Goal: Task Accomplishment & Management: Complete application form

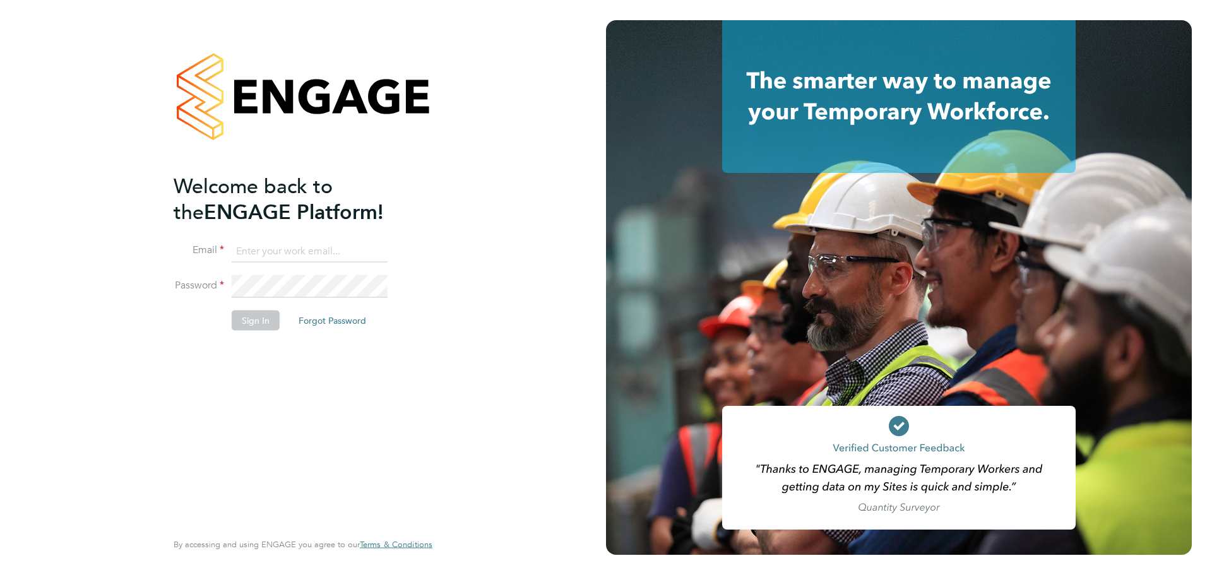
type input "chris.dodd@vistry.co.uk"
click at [261, 326] on button "Sign In" at bounding box center [256, 320] width 48 height 20
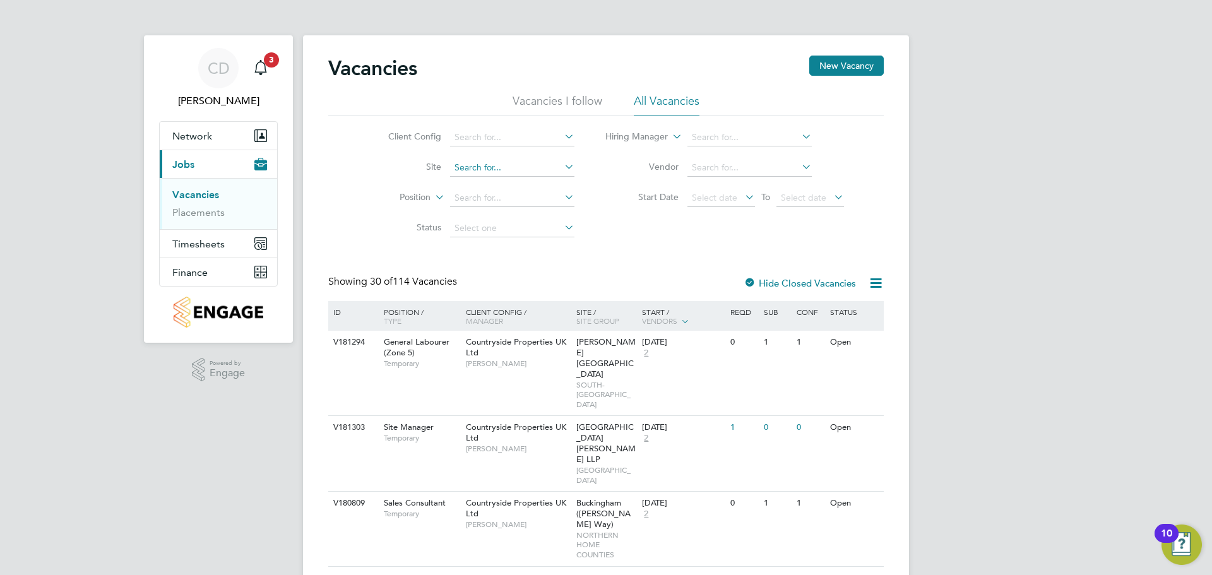
click at [546, 162] on input at bounding box center [512, 168] width 124 height 18
click at [562, 170] on icon at bounding box center [562, 167] width 0 height 18
click at [528, 183] on li "Helsby" at bounding box center [512, 185] width 126 height 17
type input "Helsby"
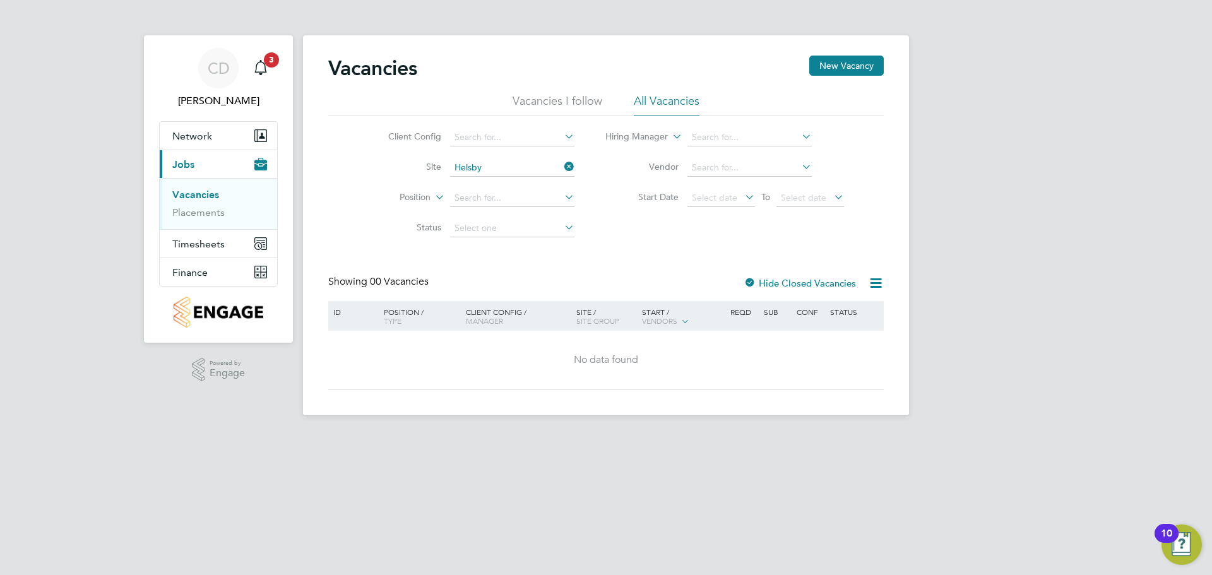
click at [562, 169] on icon at bounding box center [562, 167] width 0 height 18
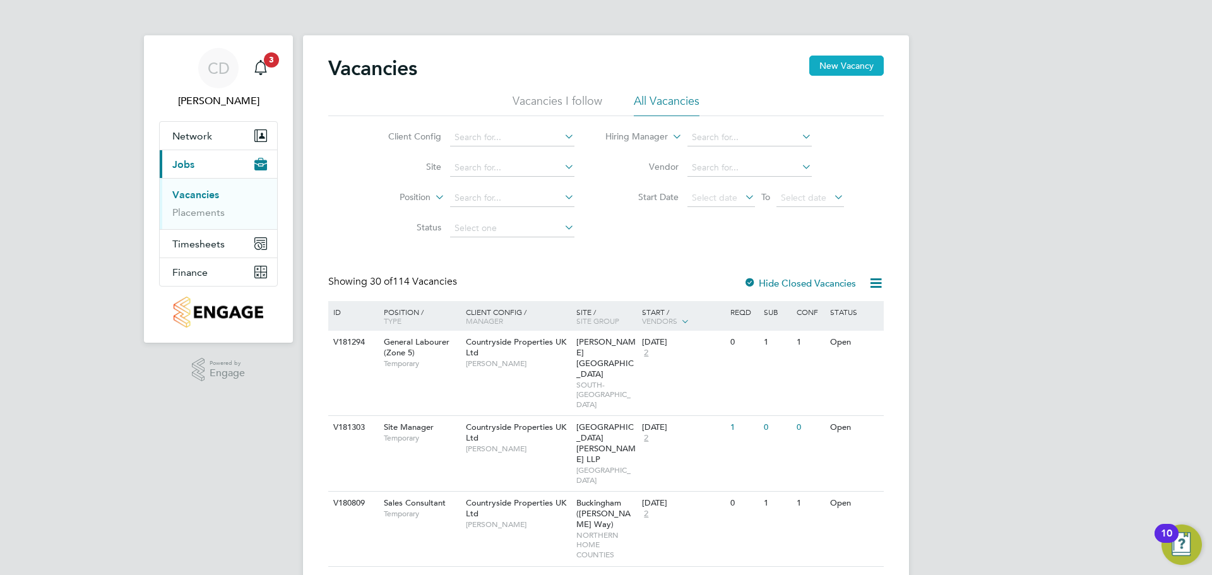
click at [847, 67] on button "New Vacancy" at bounding box center [846, 66] width 74 height 20
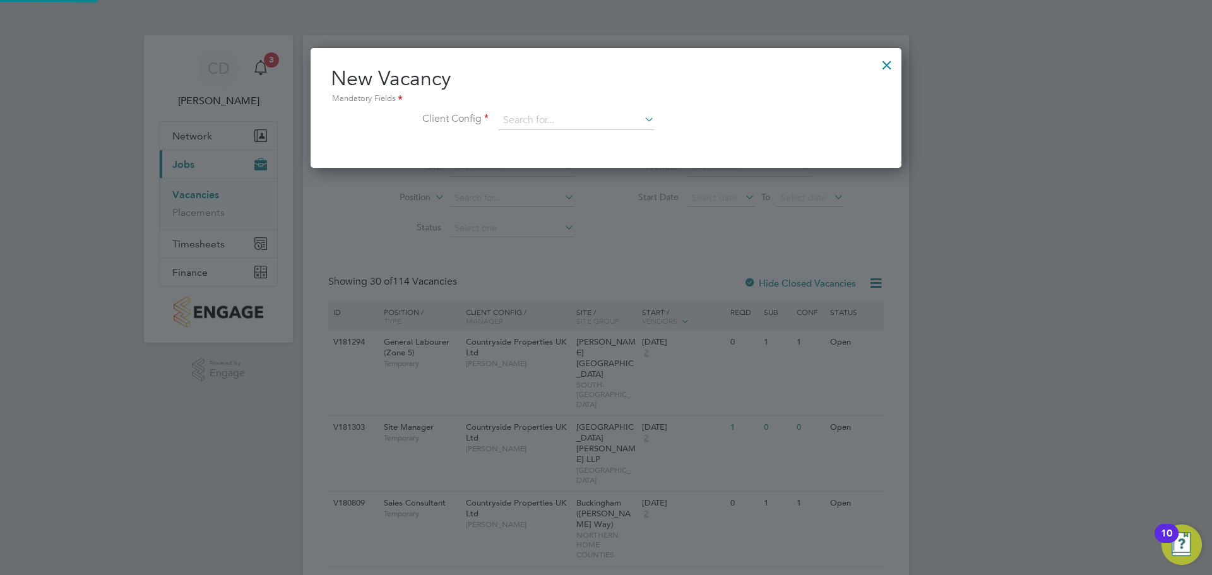
scroll to position [120, 592]
click at [642, 119] on icon at bounding box center [642, 119] width 0 height 18
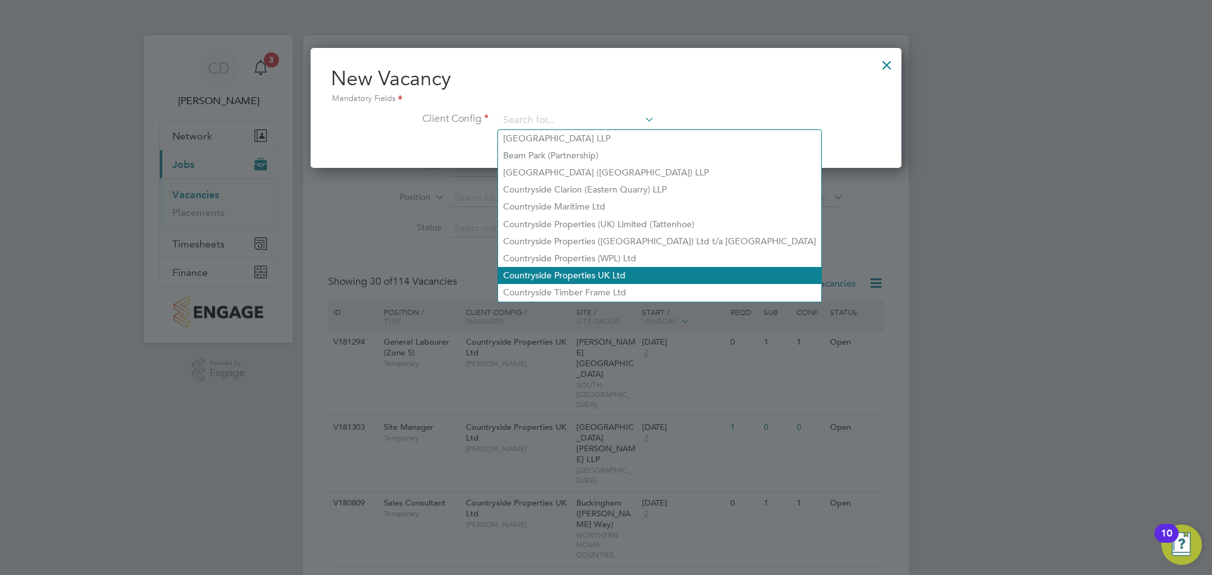
click at [567, 267] on li "Countryside Properties UK Ltd" at bounding box center [659, 275] width 323 height 17
type input "Countryside Properties UK Ltd"
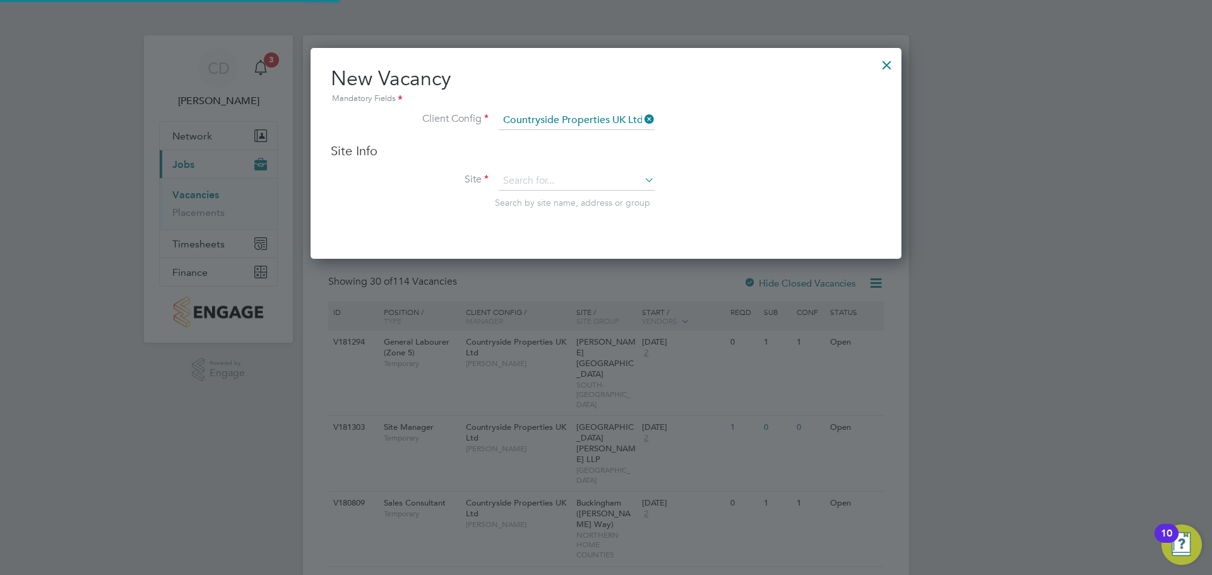
scroll to position [211, 592]
click at [549, 181] on input at bounding box center [577, 181] width 156 height 19
click at [642, 182] on icon at bounding box center [642, 180] width 0 height 18
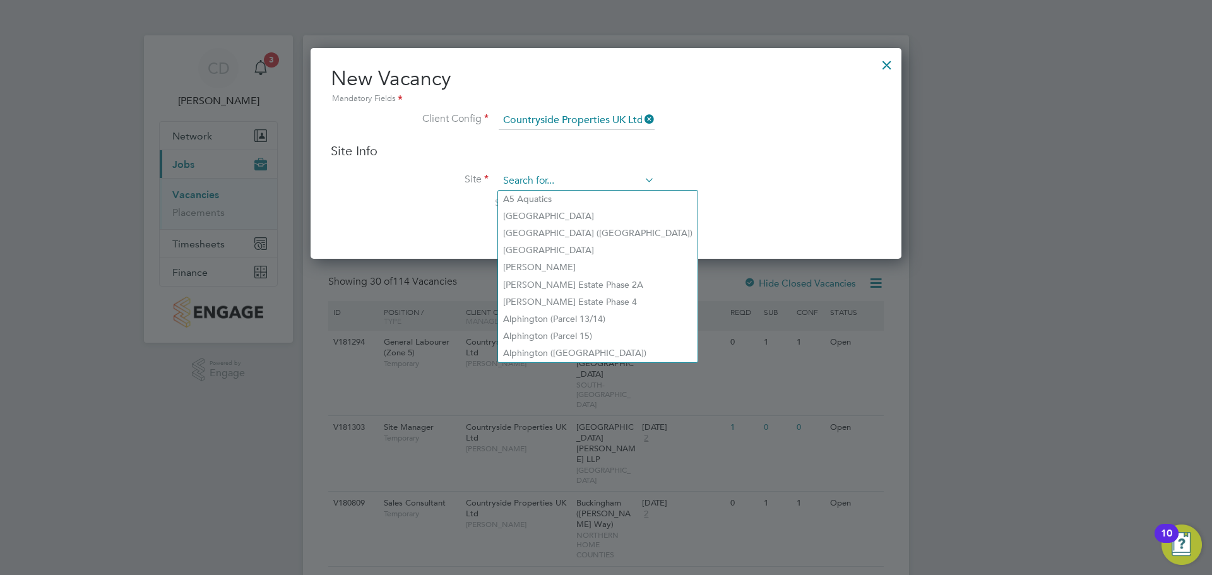
click at [600, 182] on input at bounding box center [577, 181] width 156 height 19
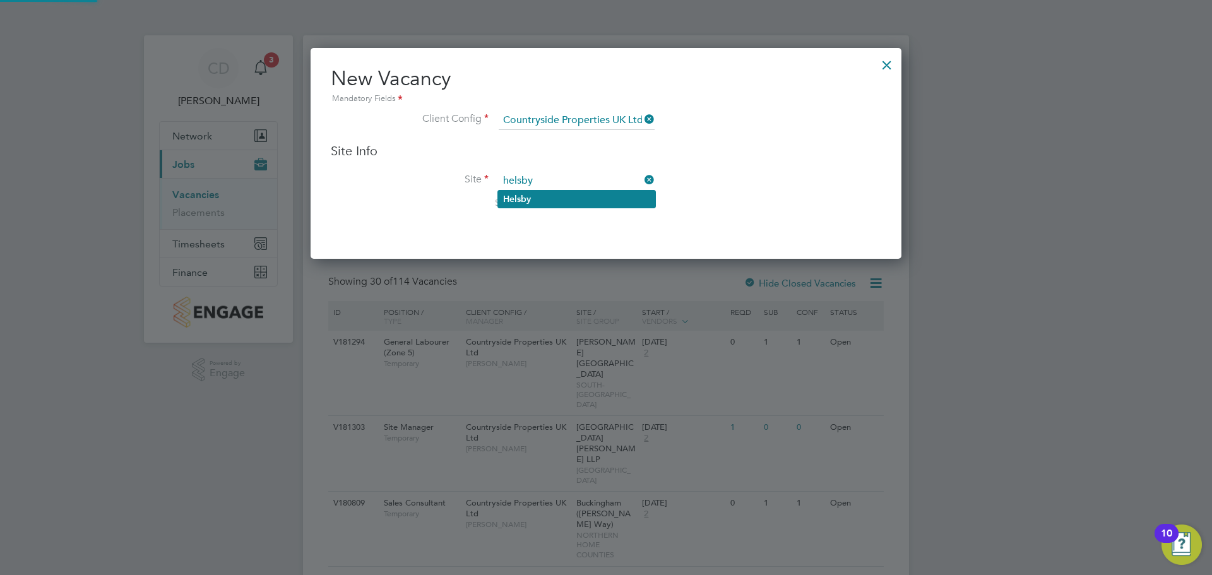
click at [566, 201] on li "Helsby" at bounding box center [576, 199] width 157 height 17
type input "Helsby"
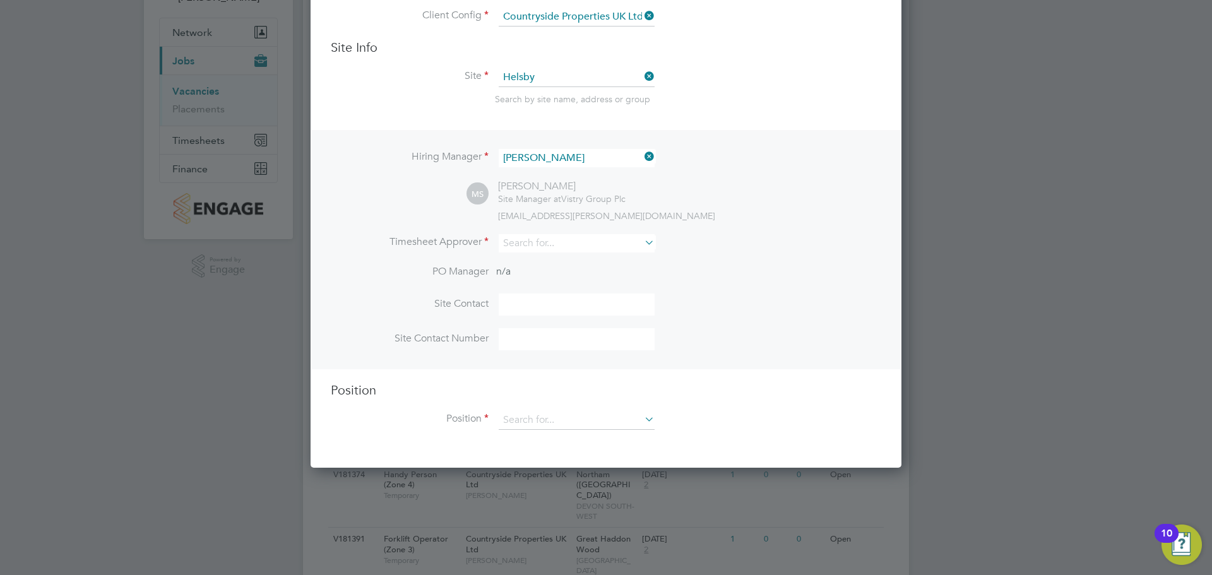
scroll to position [126, 0]
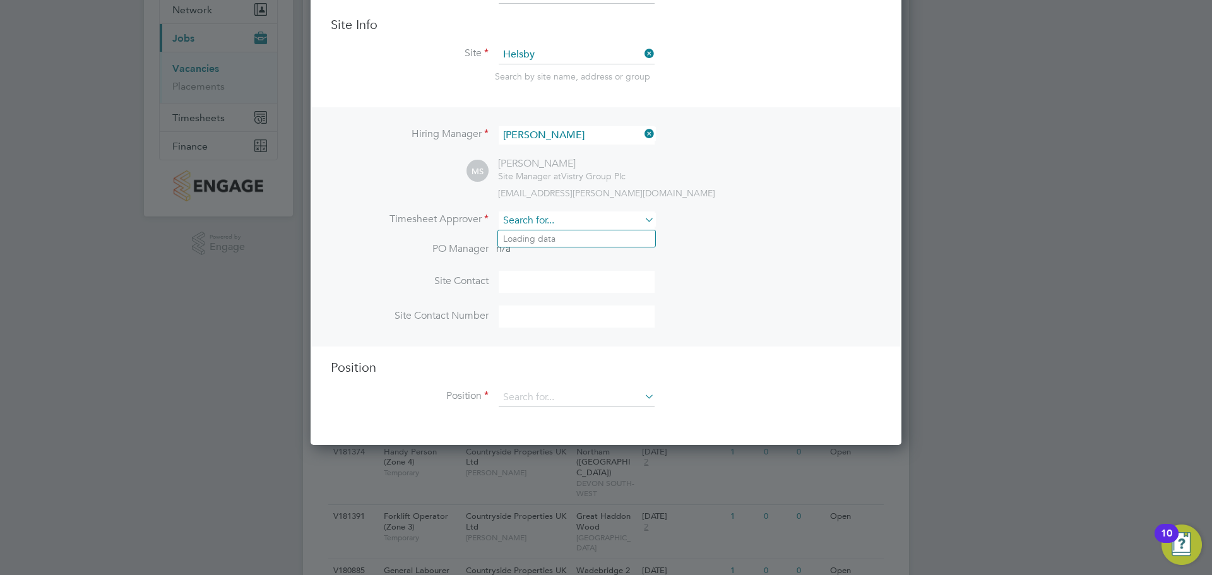
click at [590, 219] on input at bounding box center [577, 220] width 156 height 18
click at [541, 239] on b "Sm" at bounding box center [536, 239] width 13 height 11
type input "[PERSON_NAME]"
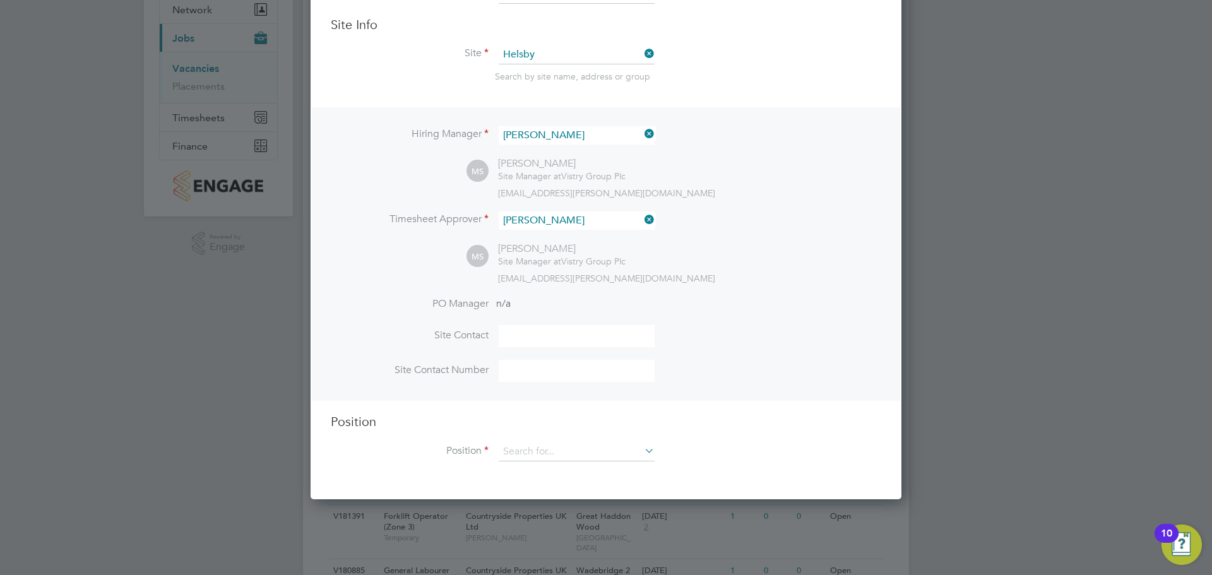
scroll to position [580, 592]
click at [547, 329] on input at bounding box center [577, 336] width 156 height 22
type input "[PERSON_NAME]"
click at [602, 372] on input at bounding box center [577, 371] width 156 height 22
type input "07584533744"
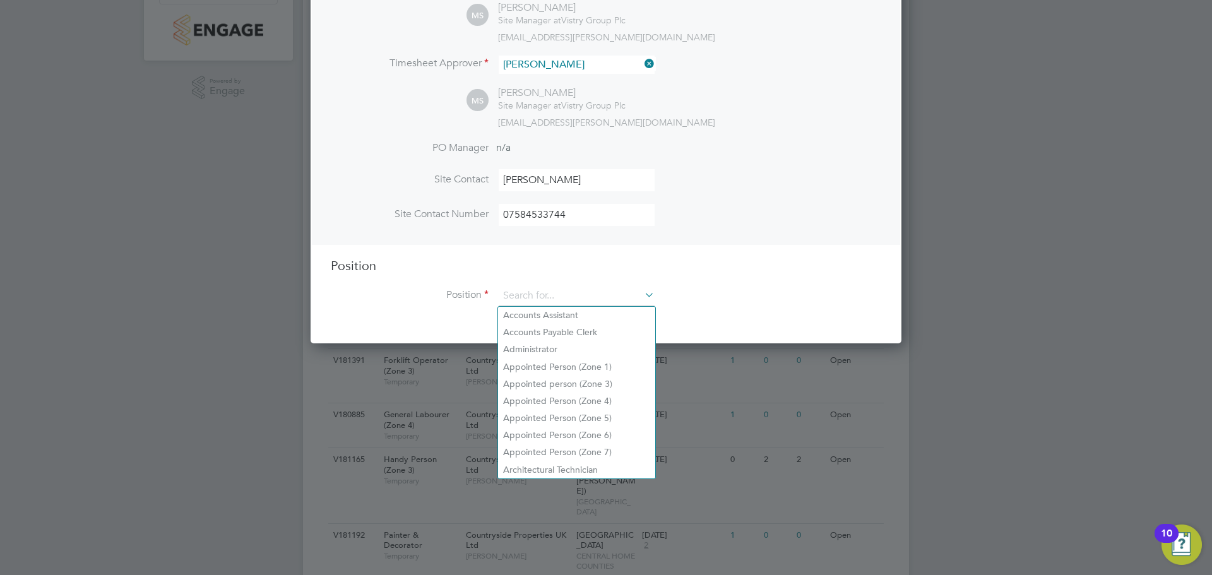
scroll to position [126, 0]
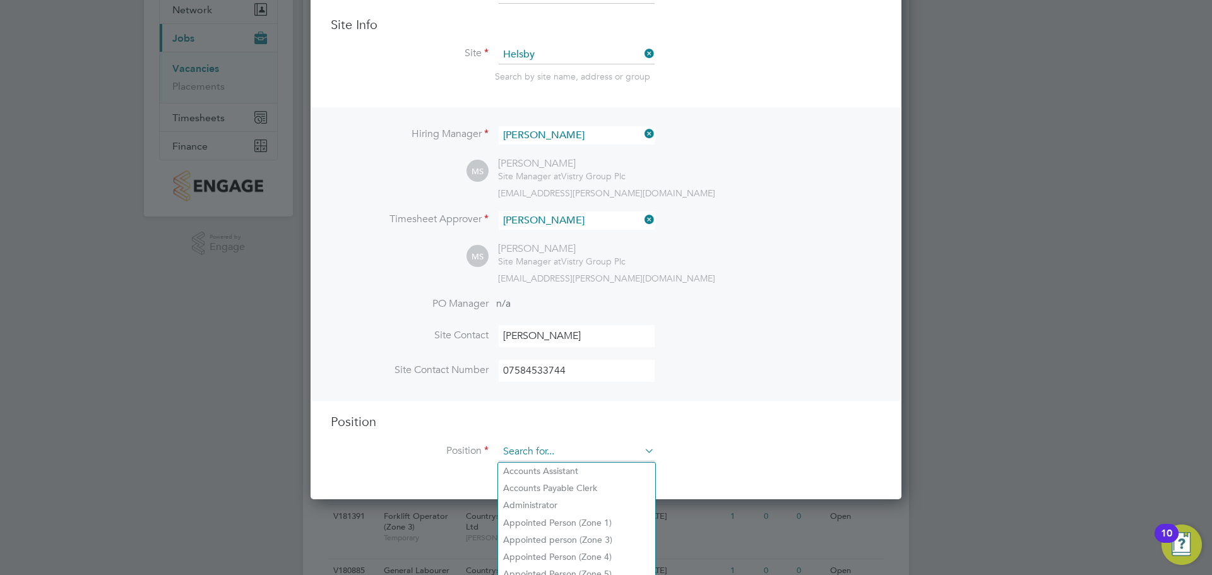
click at [571, 453] on input at bounding box center [577, 452] width 156 height 19
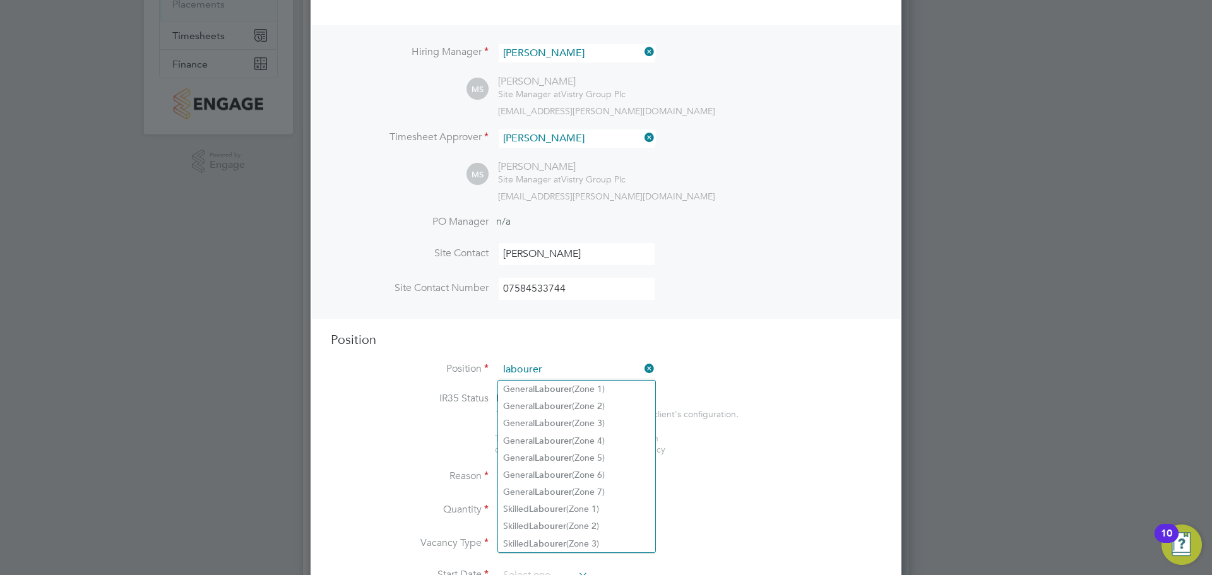
scroll to position [379, 0]
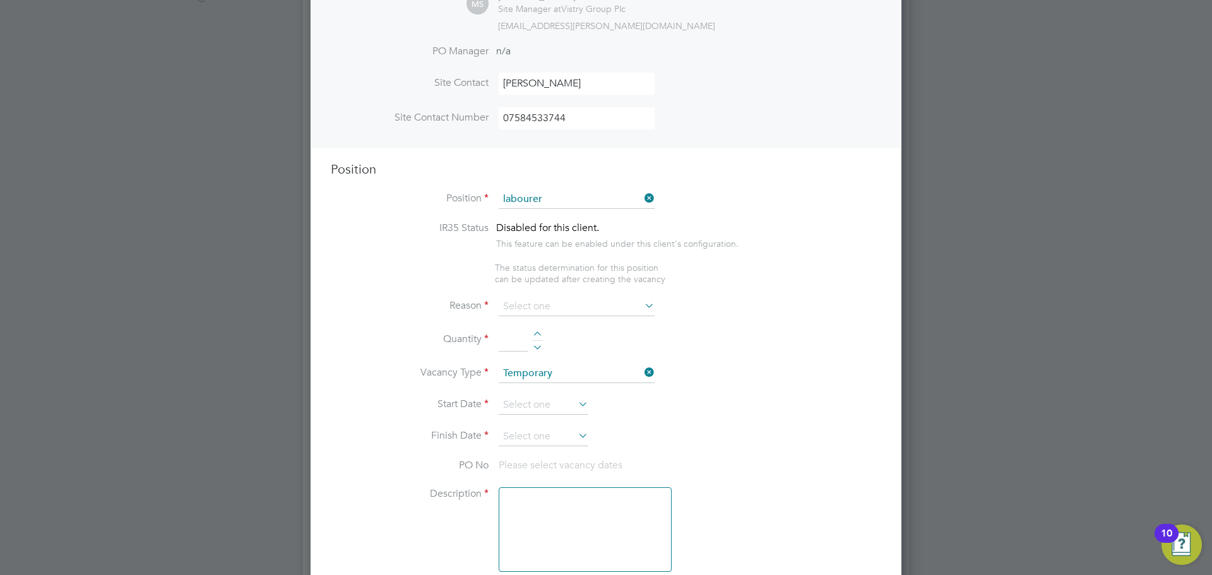
click at [593, 318] on li "General Labourer (Zone 7)" at bounding box center [576, 321] width 157 height 17
type input "General Labourer (Zone 7)"
type textarea "• General labouring duties • Supporting the trades on site • Moving materials a…"
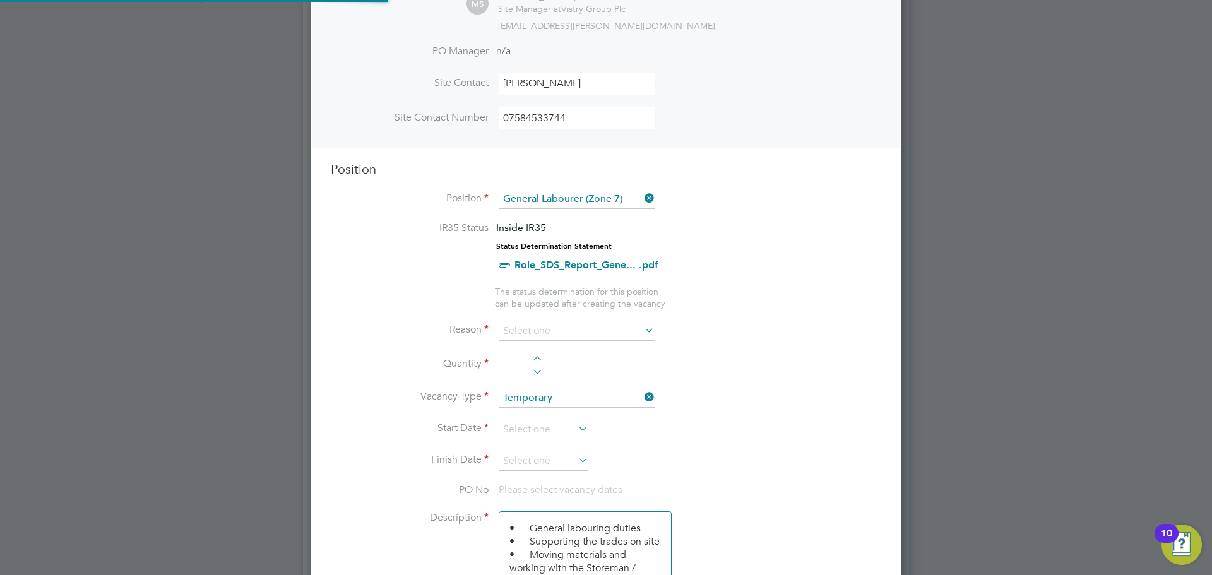
scroll to position [37, 66]
click at [629, 328] on input at bounding box center [577, 331] width 156 height 19
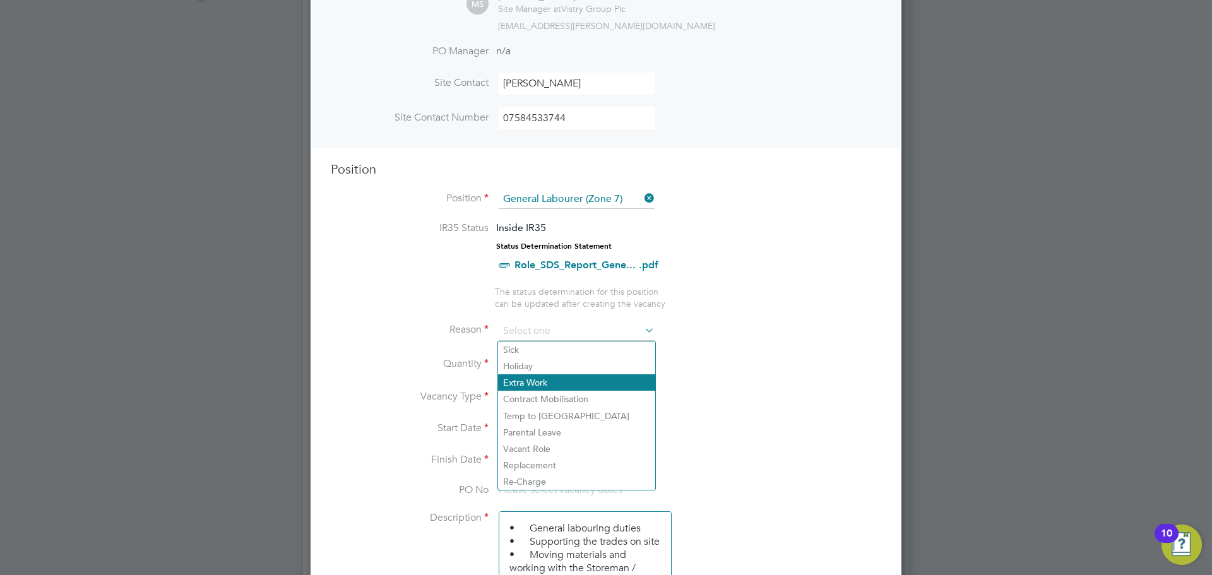
click at [574, 383] on li "Extra Work" at bounding box center [576, 382] width 157 height 16
type input "Extra Work"
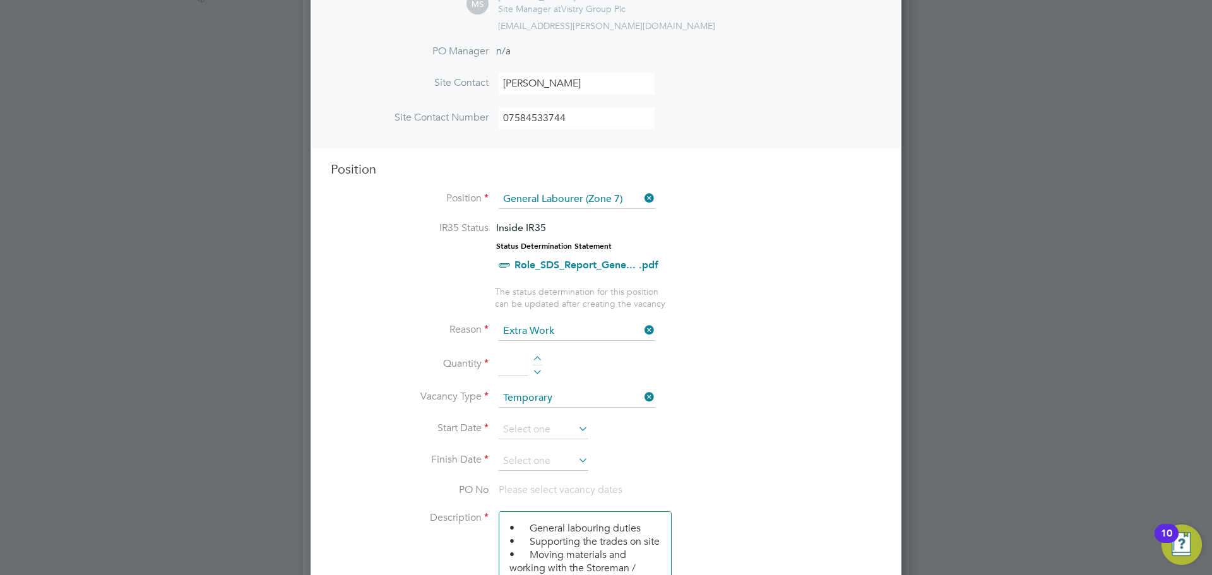
click at [537, 358] on div at bounding box center [537, 360] width 11 height 9
type input "1"
click at [576, 335] on input at bounding box center [577, 331] width 156 height 19
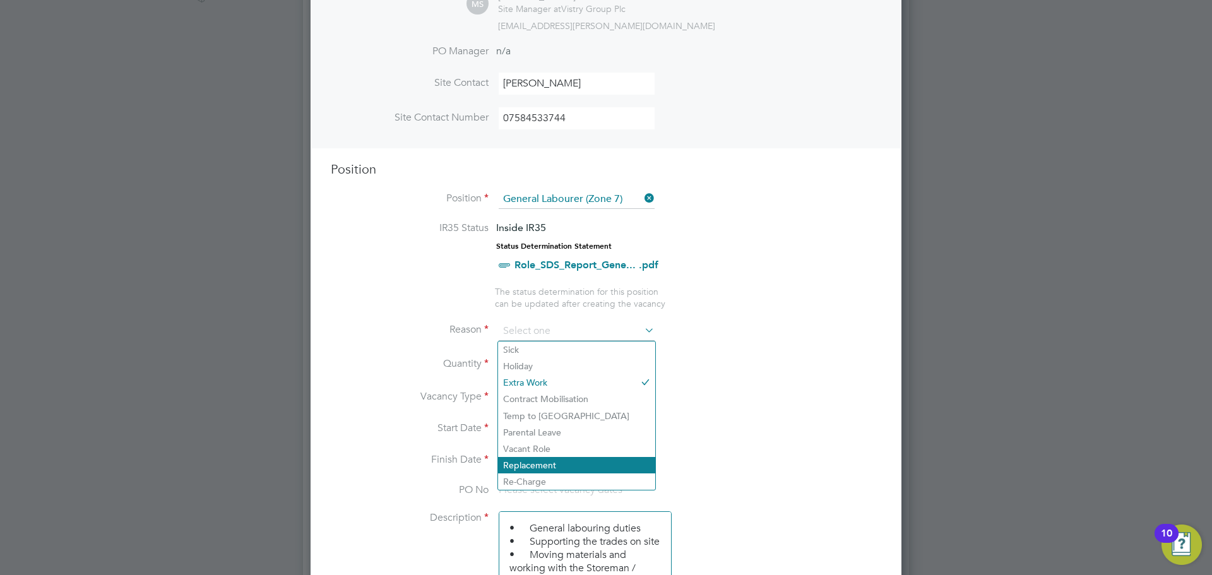
click at [557, 457] on li "Replacement" at bounding box center [576, 465] width 157 height 16
type input "Replacement"
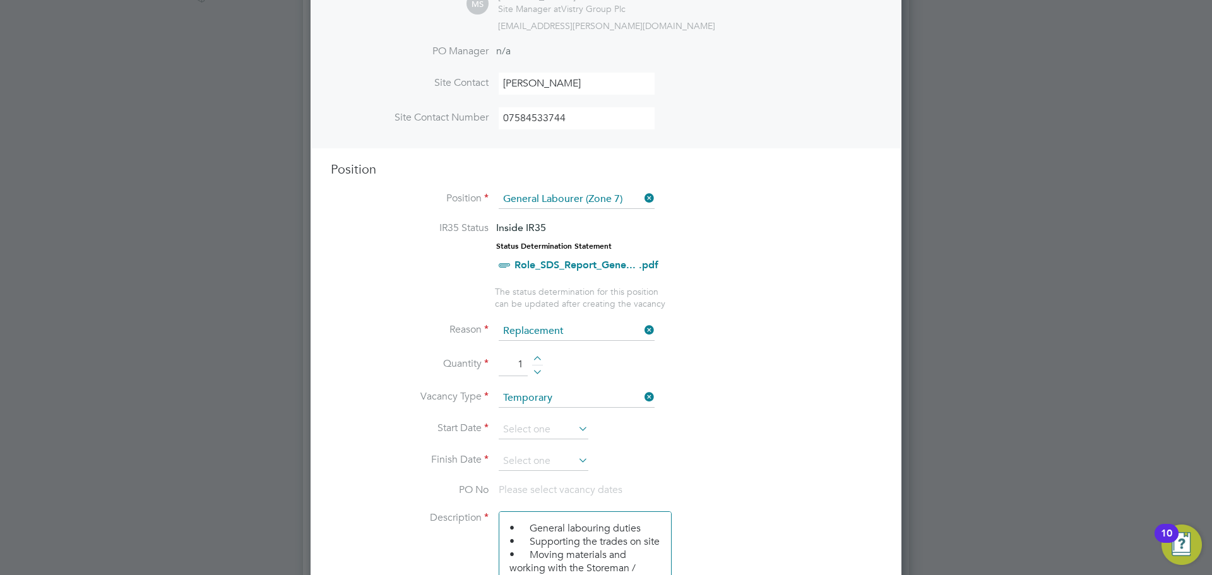
scroll to position [442, 0]
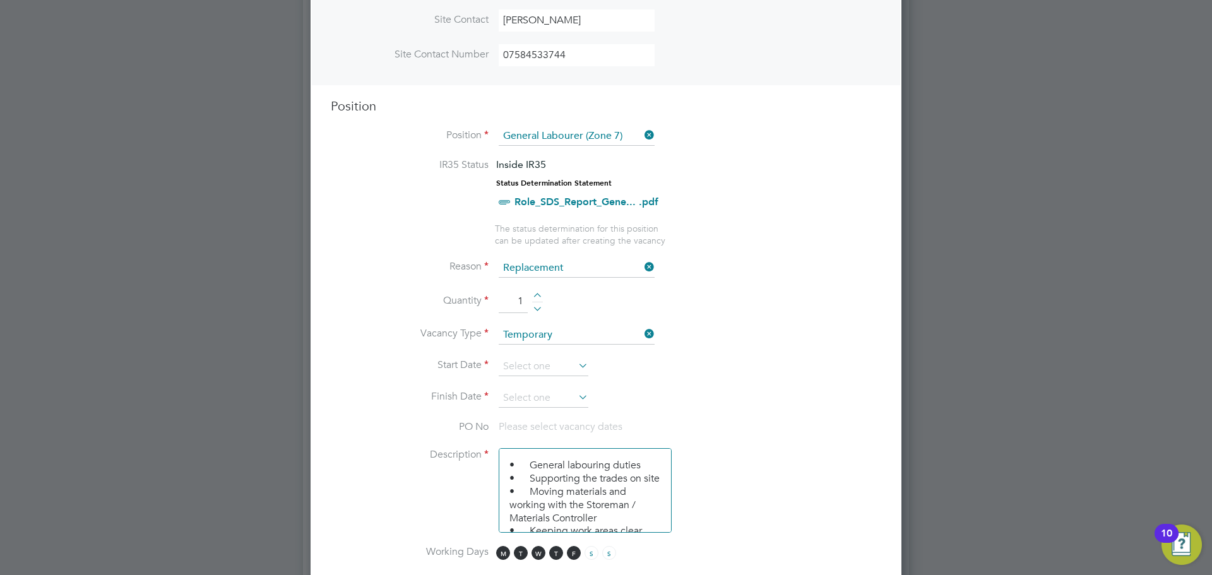
click at [576, 363] on icon at bounding box center [576, 366] width 0 height 18
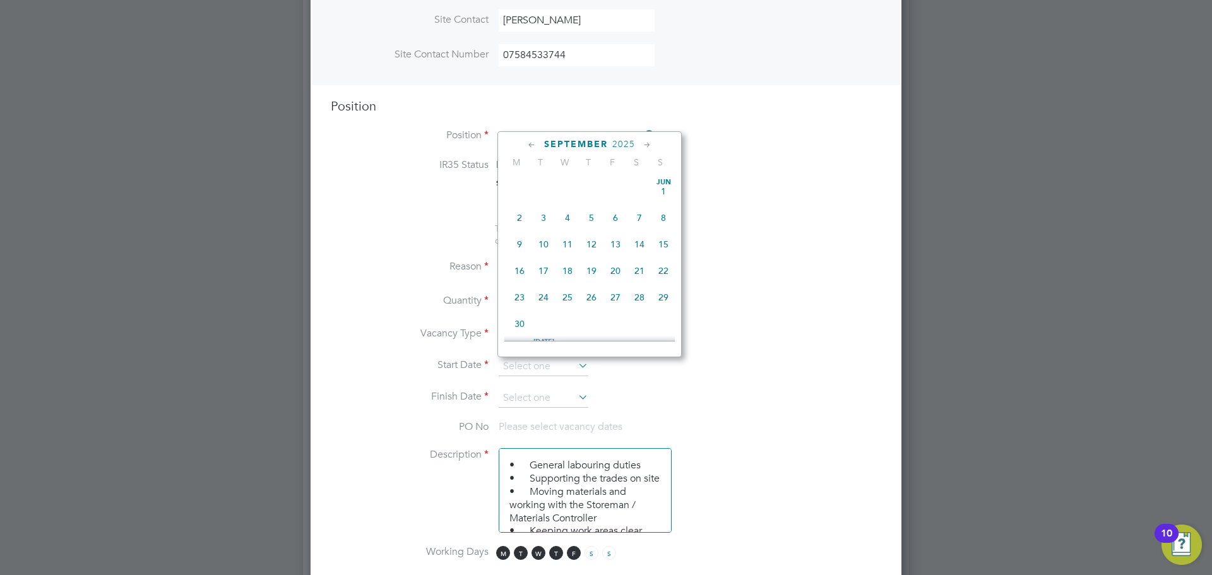
scroll to position [492, 0]
click at [516, 244] on span "29" at bounding box center [520, 232] width 24 height 24
type input "[DATE]"
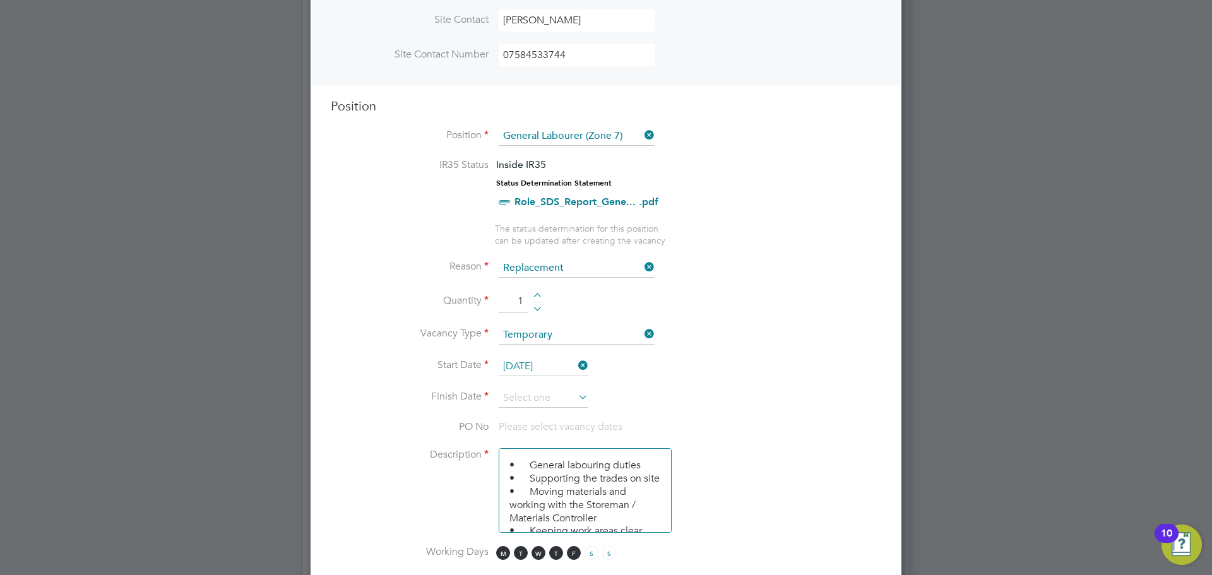
click at [576, 395] on icon at bounding box center [576, 397] width 0 height 18
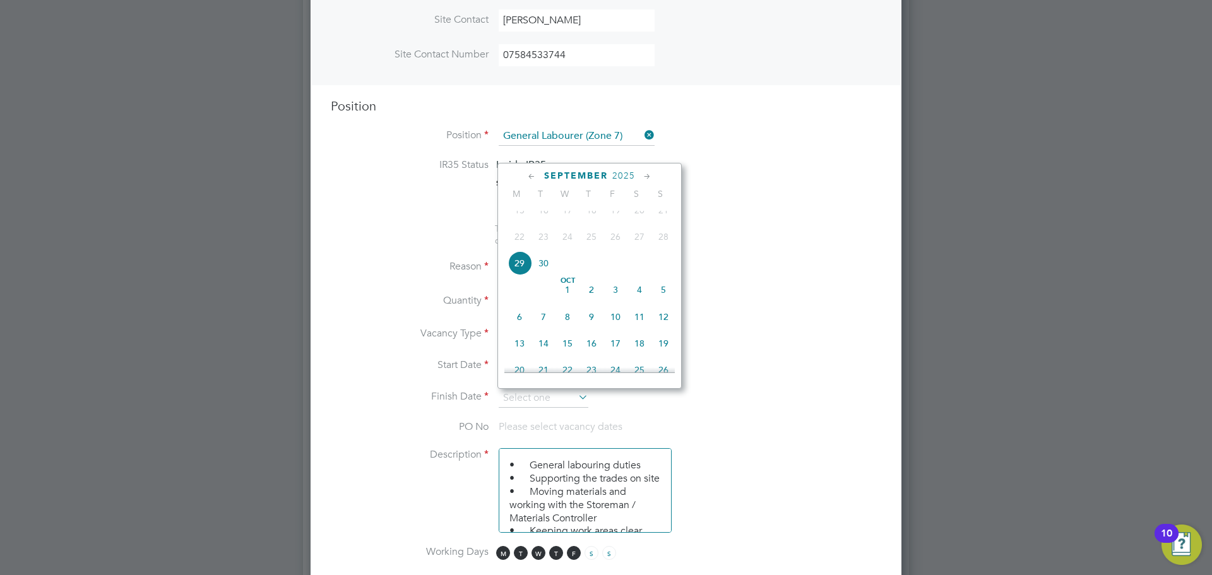
click at [645, 177] on icon at bounding box center [647, 177] width 12 height 14
click at [646, 177] on icon at bounding box center [647, 177] width 12 height 14
click at [647, 177] on icon at bounding box center [647, 177] width 12 height 14
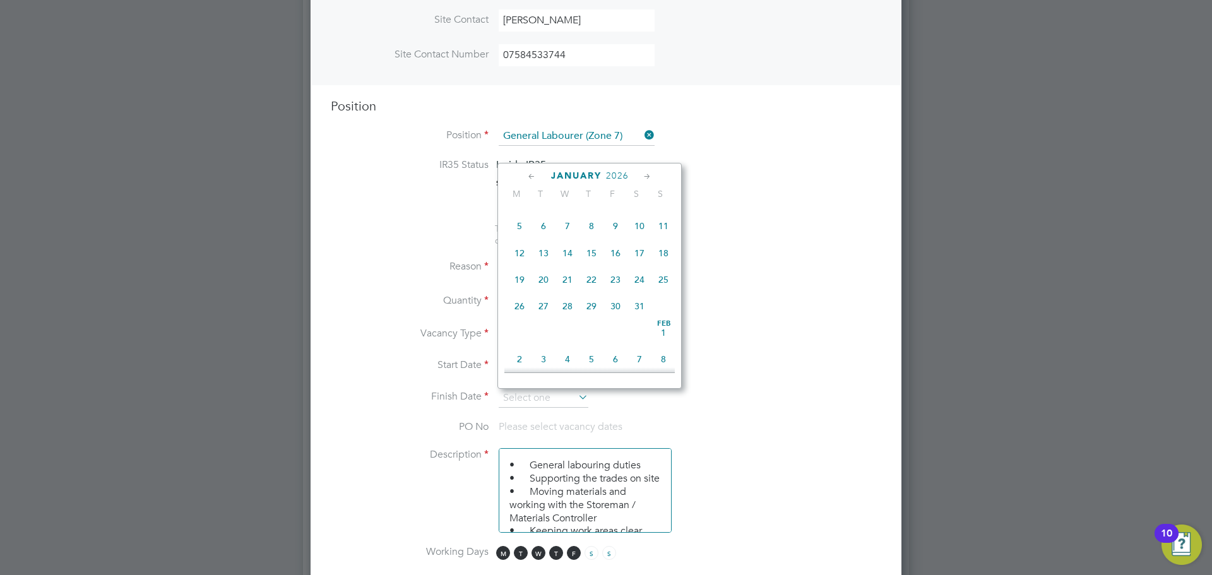
click at [647, 177] on icon at bounding box center [647, 177] width 12 height 14
click at [665, 205] on span "[DATE]" at bounding box center [663, 193] width 24 height 24
type input "[DATE]"
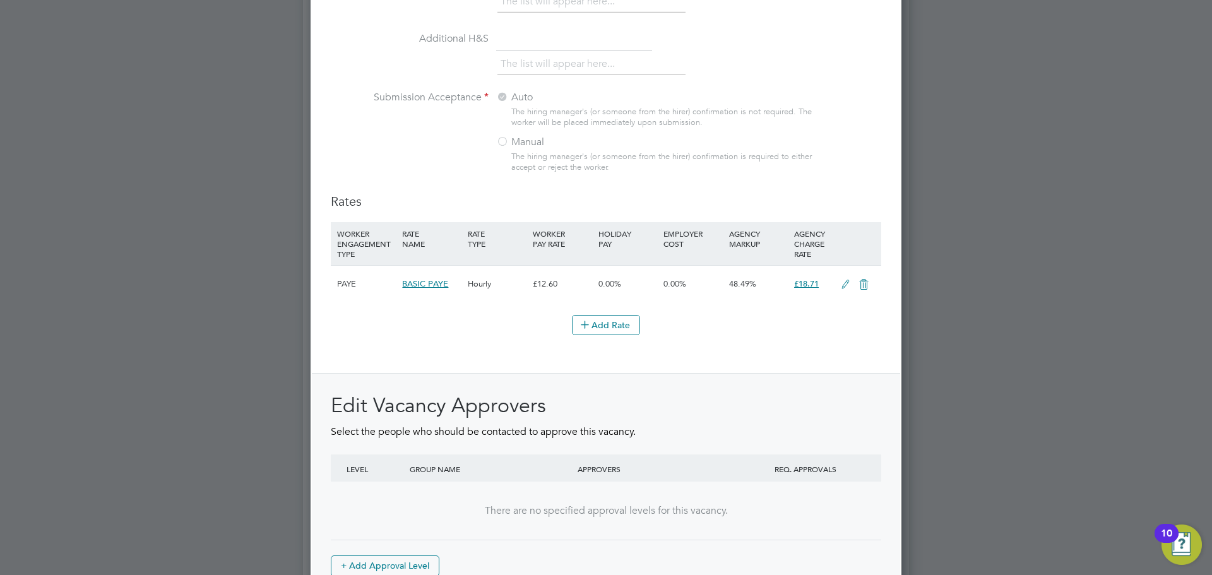
scroll to position [1379, 0]
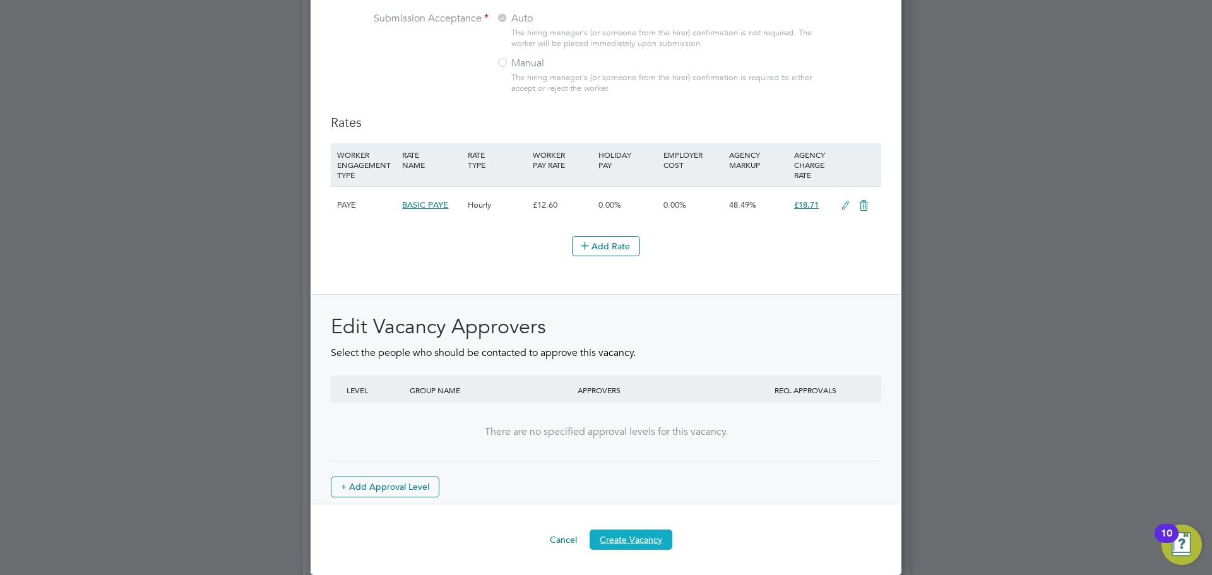
click at [647, 544] on button "Create Vacancy" at bounding box center [631, 540] width 83 height 20
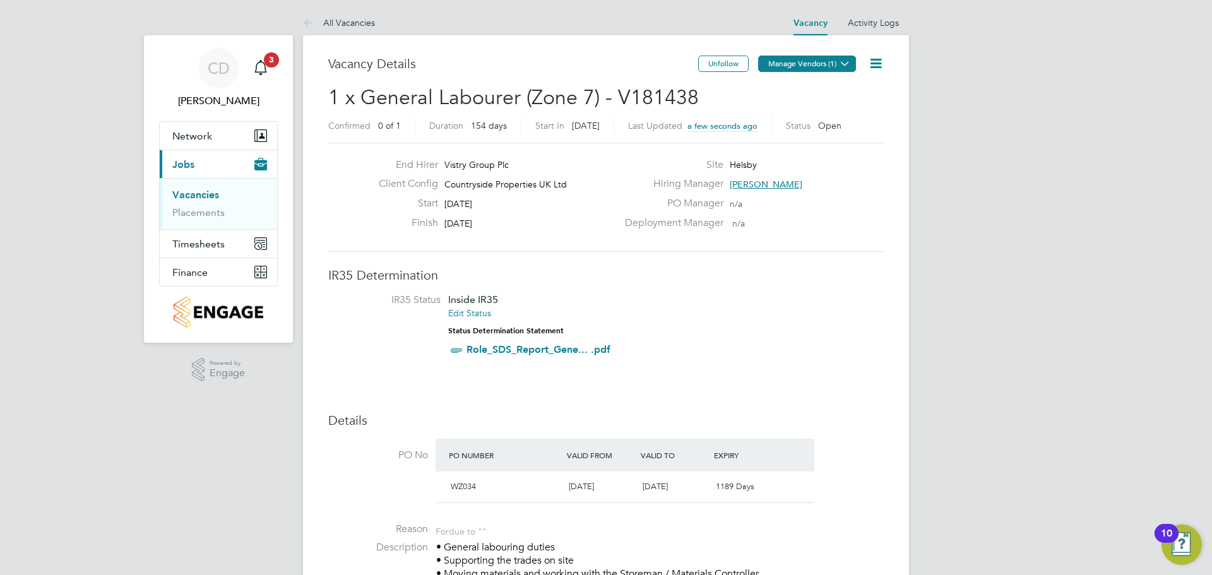
click at [783, 66] on button "Manage Vendors (1)" at bounding box center [807, 64] width 98 height 16
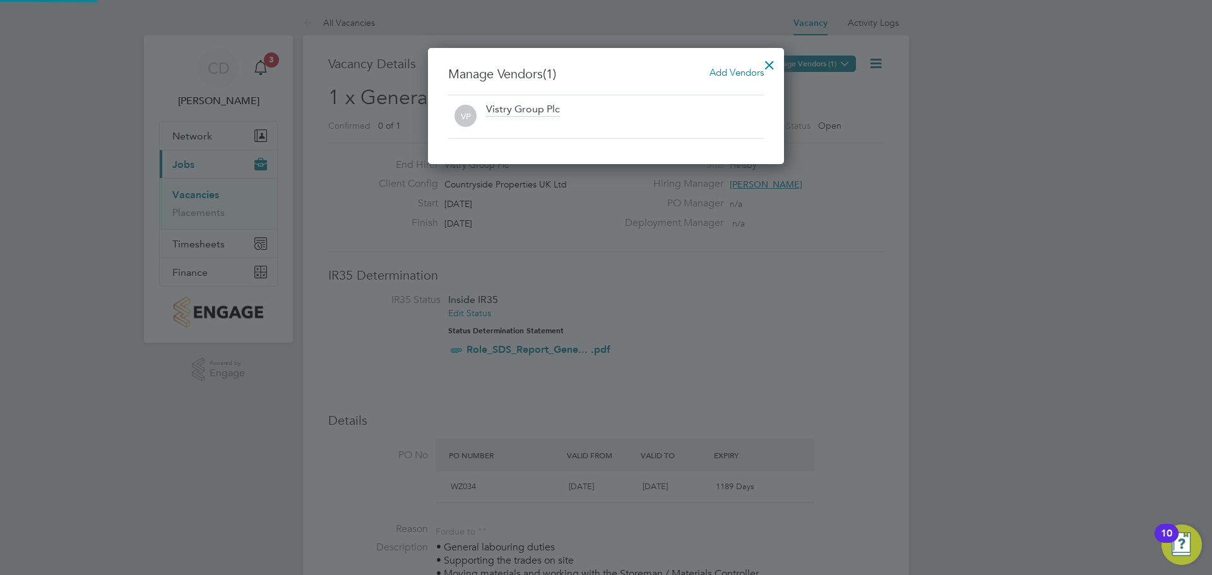
scroll to position [117, 357]
click at [525, 134] on div "VP Vistry Group Plc" at bounding box center [606, 117] width 316 height 44
click at [730, 73] on span "Add Vendors" at bounding box center [737, 72] width 54 height 12
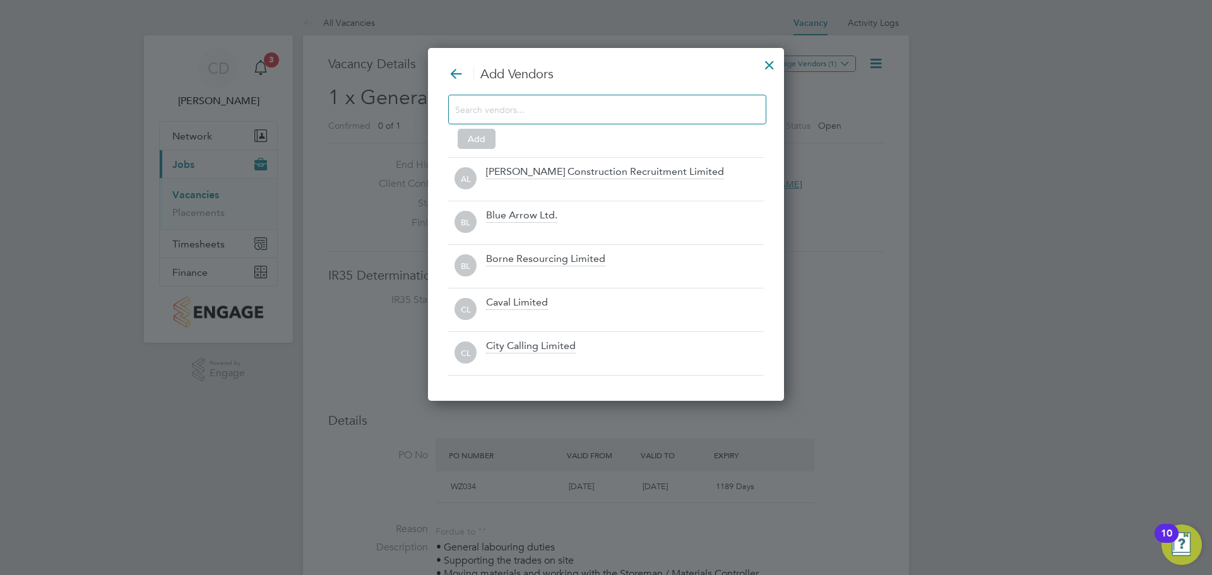
scroll to position [354, 357]
click at [669, 111] on input at bounding box center [597, 109] width 284 height 16
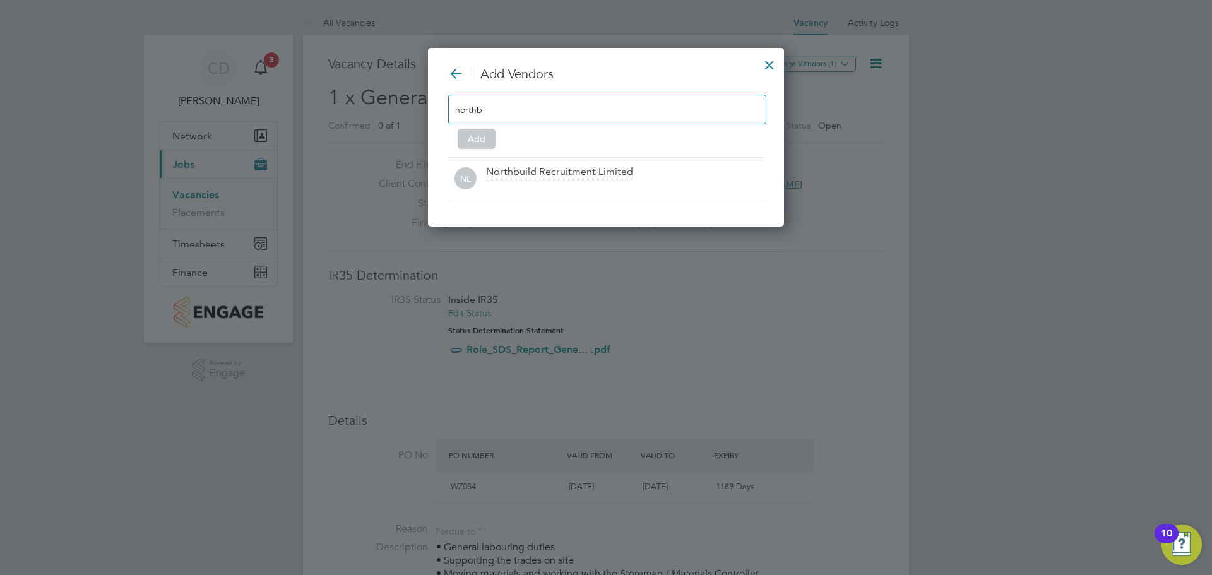
scroll to position [180, 357]
type input "northb"
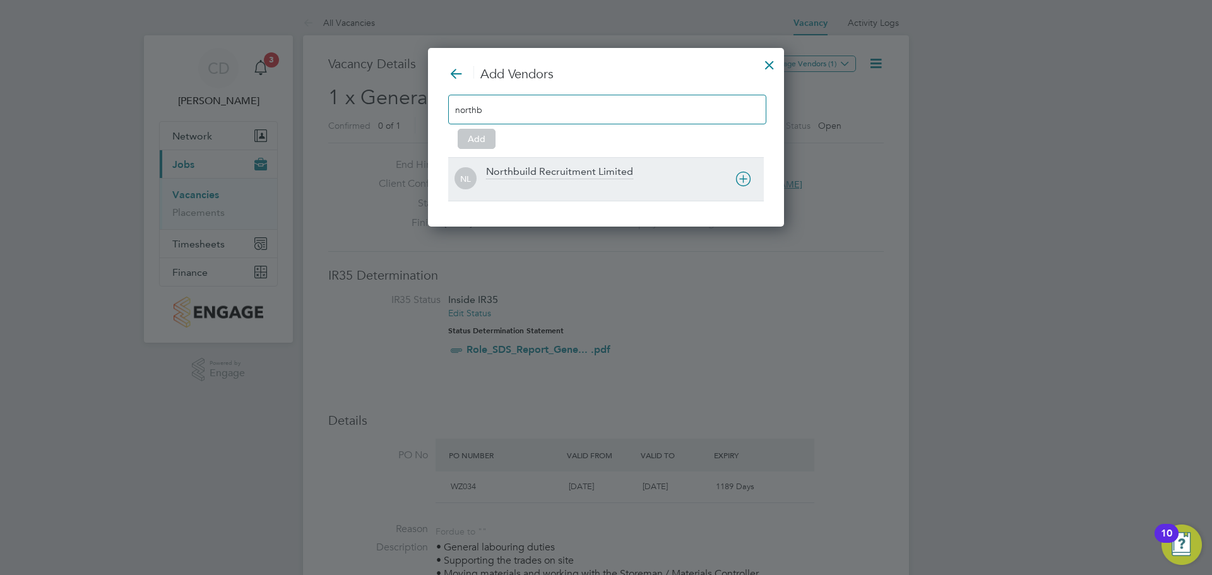
drag, startPoint x: 666, startPoint y: 112, endPoint x: 554, endPoint y: 167, distance: 124.8
click at [554, 167] on div "Northbuild Recruitment Limited" at bounding box center [559, 172] width 147 height 14
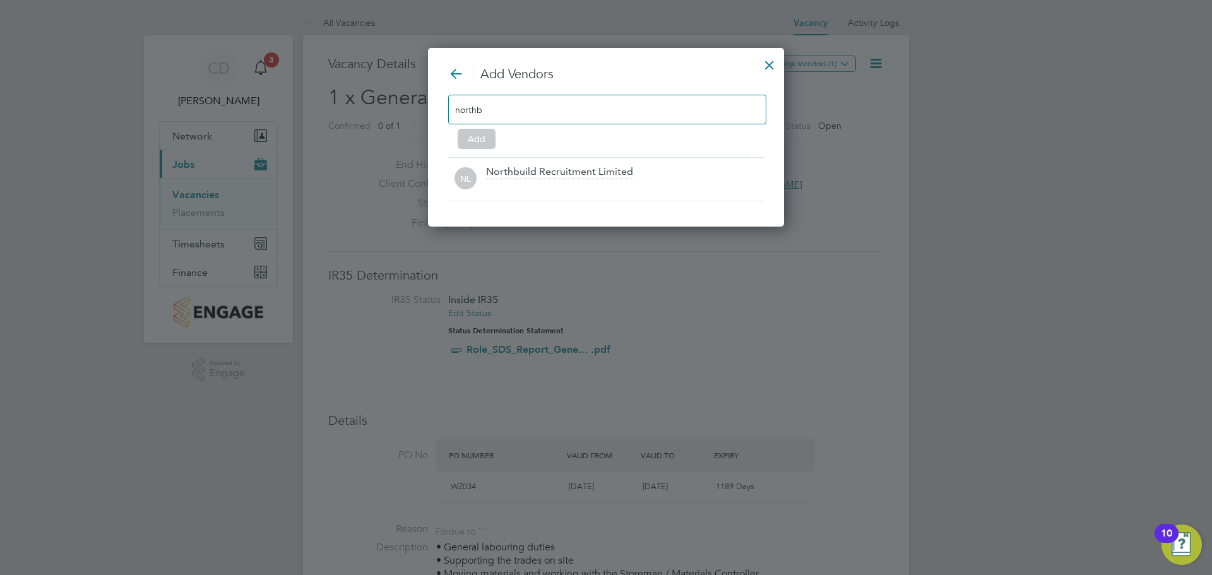
scroll to position [136, 357]
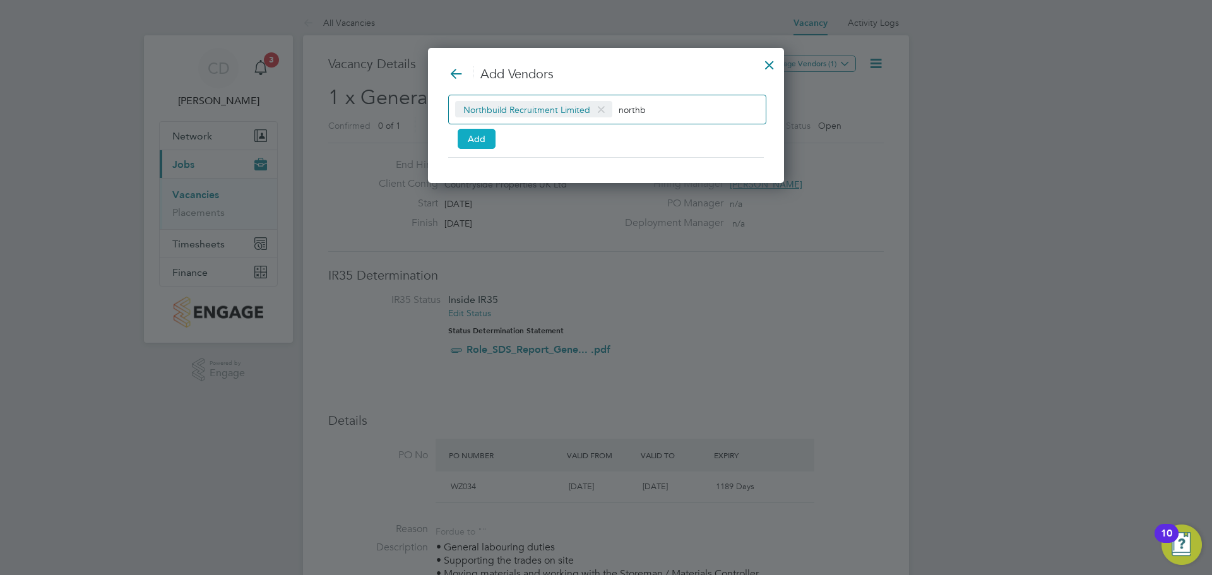
click at [475, 137] on button "Add" at bounding box center [477, 139] width 38 height 20
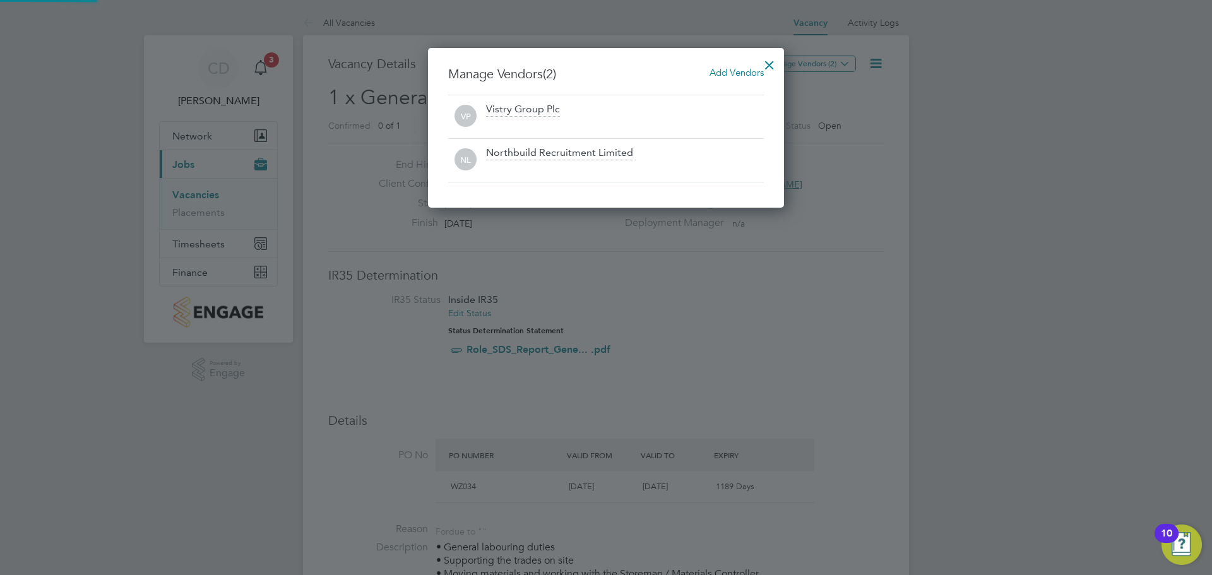
scroll to position [160, 357]
click at [771, 59] on div at bounding box center [769, 62] width 23 height 23
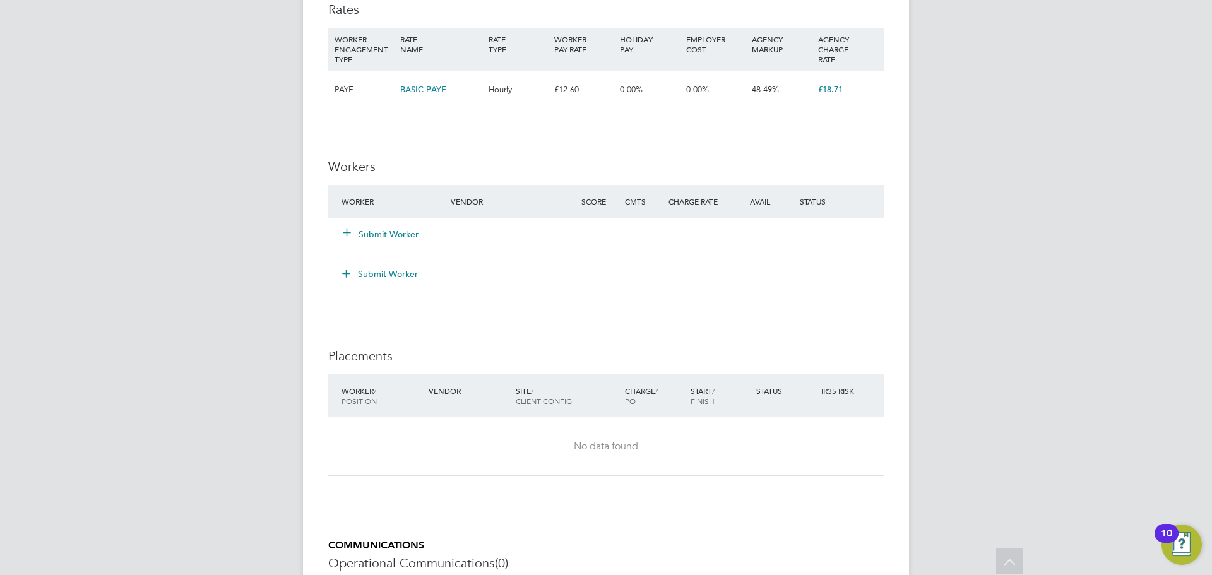
scroll to position [884, 0]
